Goal: Task Accomplishment & Management: Manage account settings

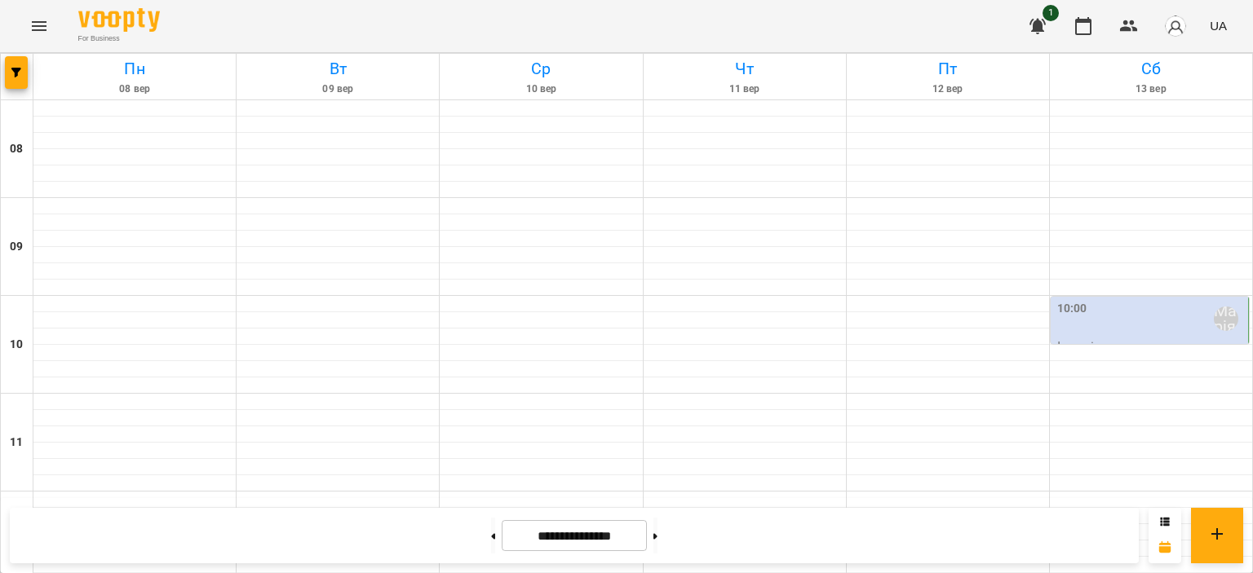
scroll to position [68, 0]
click at [1163, 300] on div "10:00 [PERSON_NAME]" at bounding box center [1151, 319] width 188 height 38
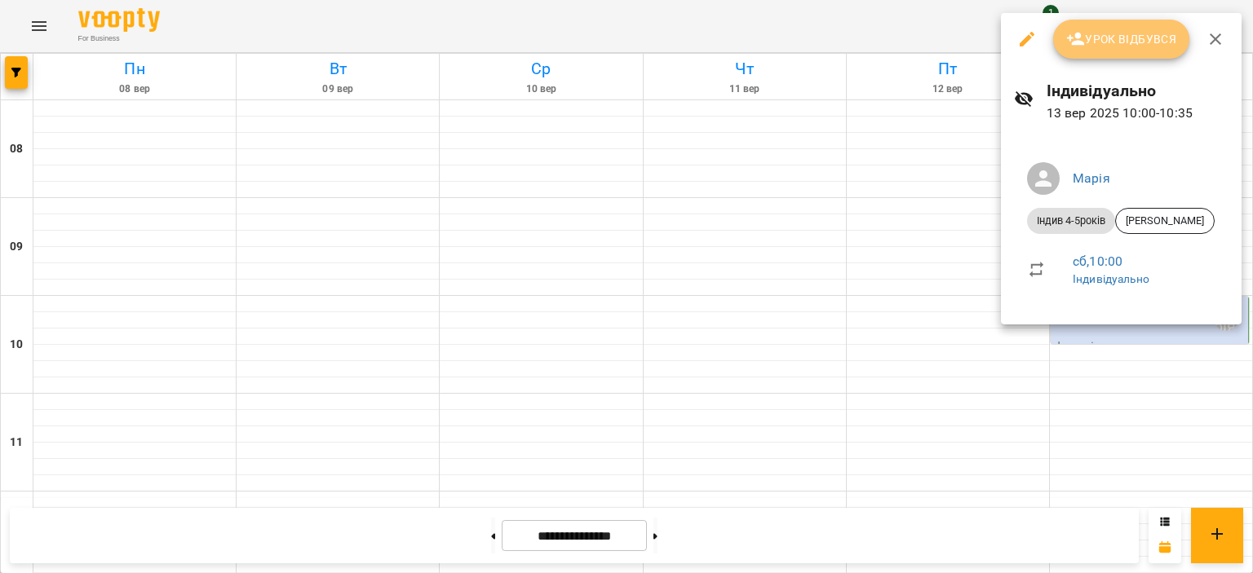
click at [1119, 44] on span "Урок відбувся" at bounding box center [1121, 39] width 111 height 20
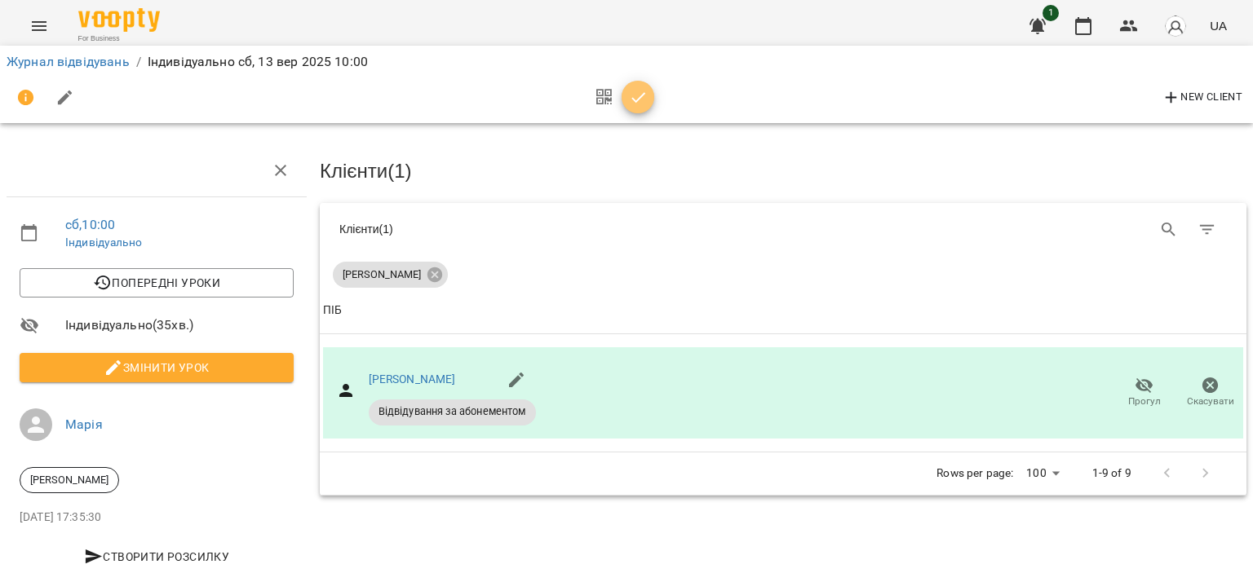
click at [639, 98] on icon "button" at bounding box center [638, 97] width 14 height 11
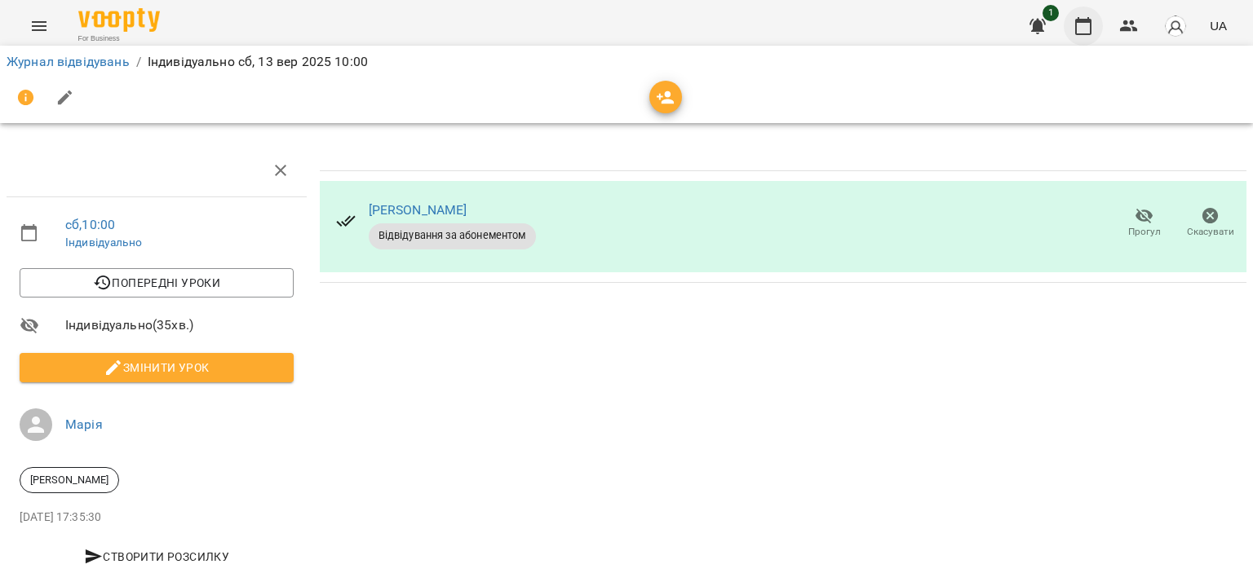
click at [1081, 26] on icon "button" at bounding box center [1083, 26] width 20 height 20
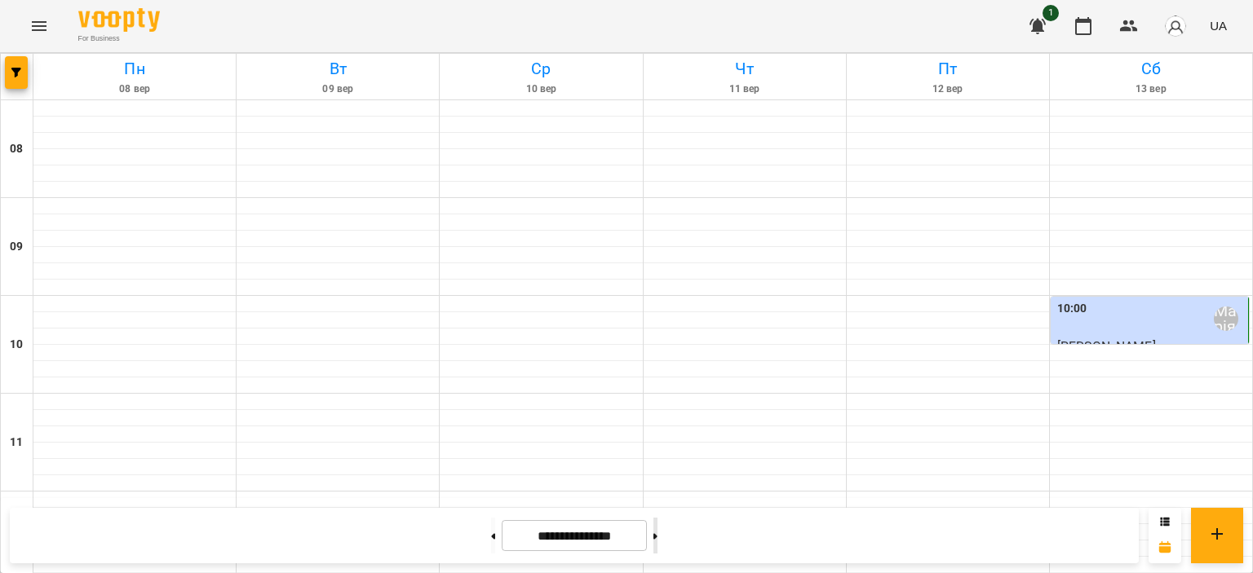
click at [657, 537] on icon at bounding box center [655, 536] width 4 height 7
type input "**********"
